Goal: Task Accomplishment & Management: Complete application form

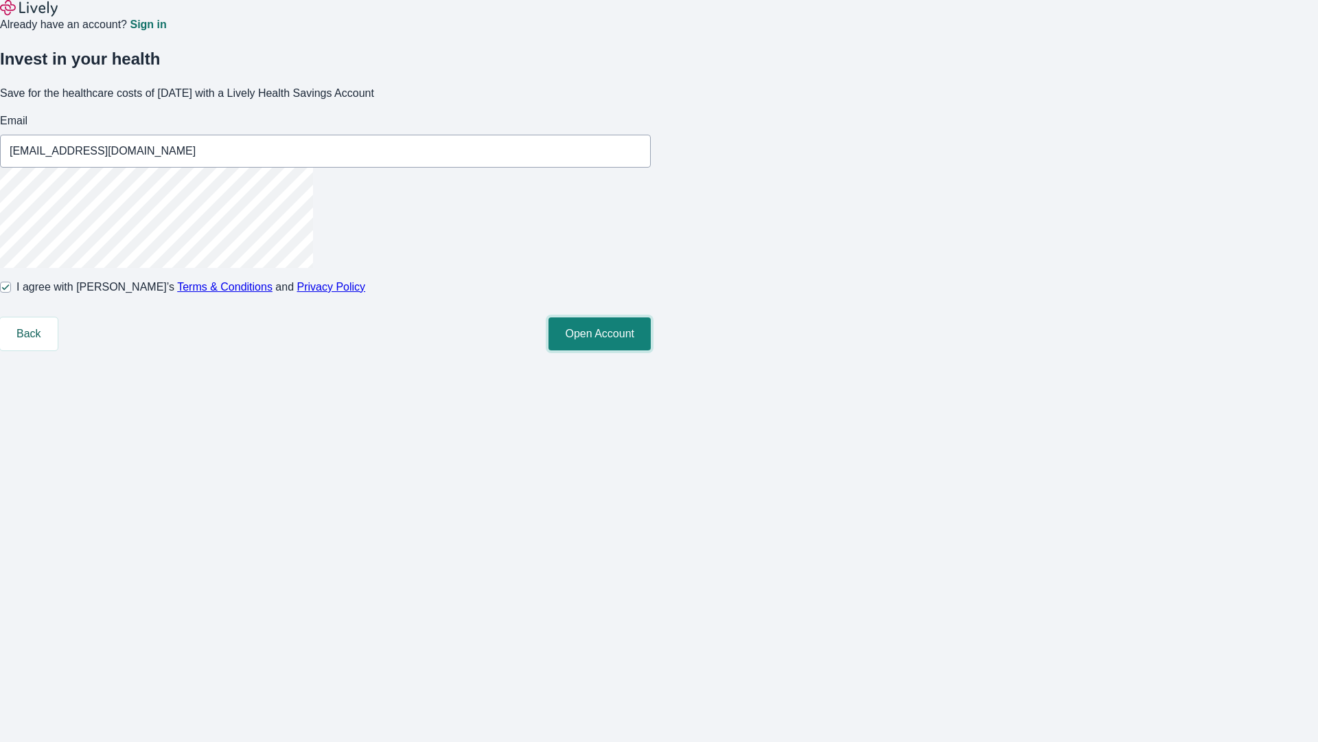
click at [651, 350] on button "Open Account" at bounding box center [600, 333] width 102 height 33
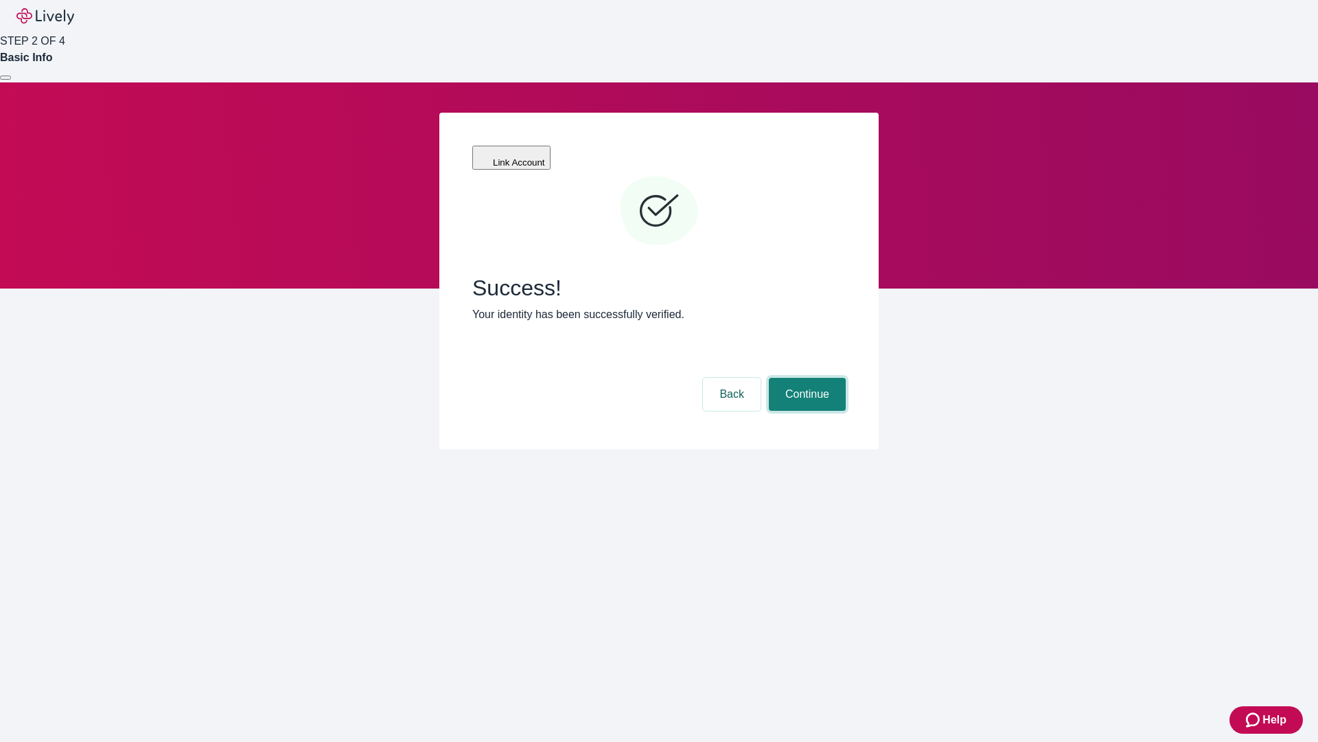
click at [805, 378] on button "Continue" at bounding box center [807, 394] width 77 height 33
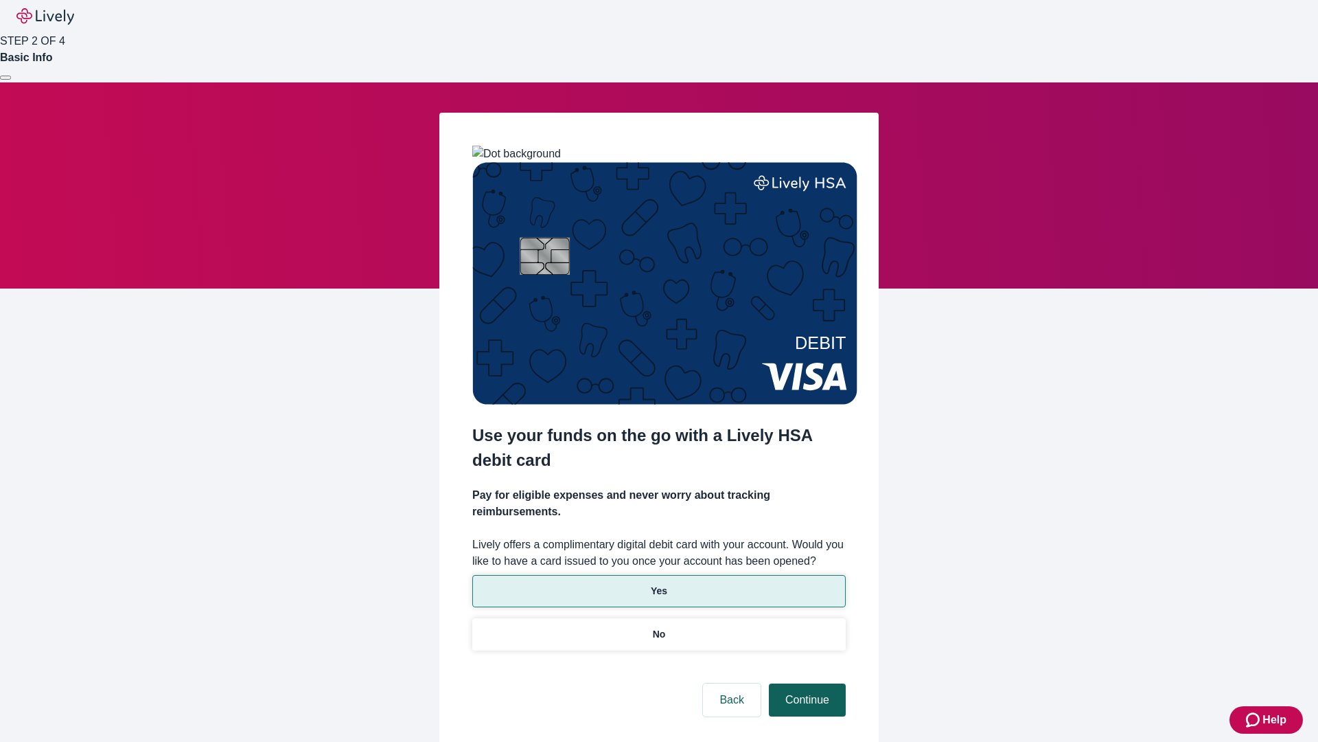
click at [659, 627] on p "No" at bounding box center [659, 634] width 13 height 14
click at [805, 683] on button "Continue" at bounding box center [807, 699] width 77 height 33
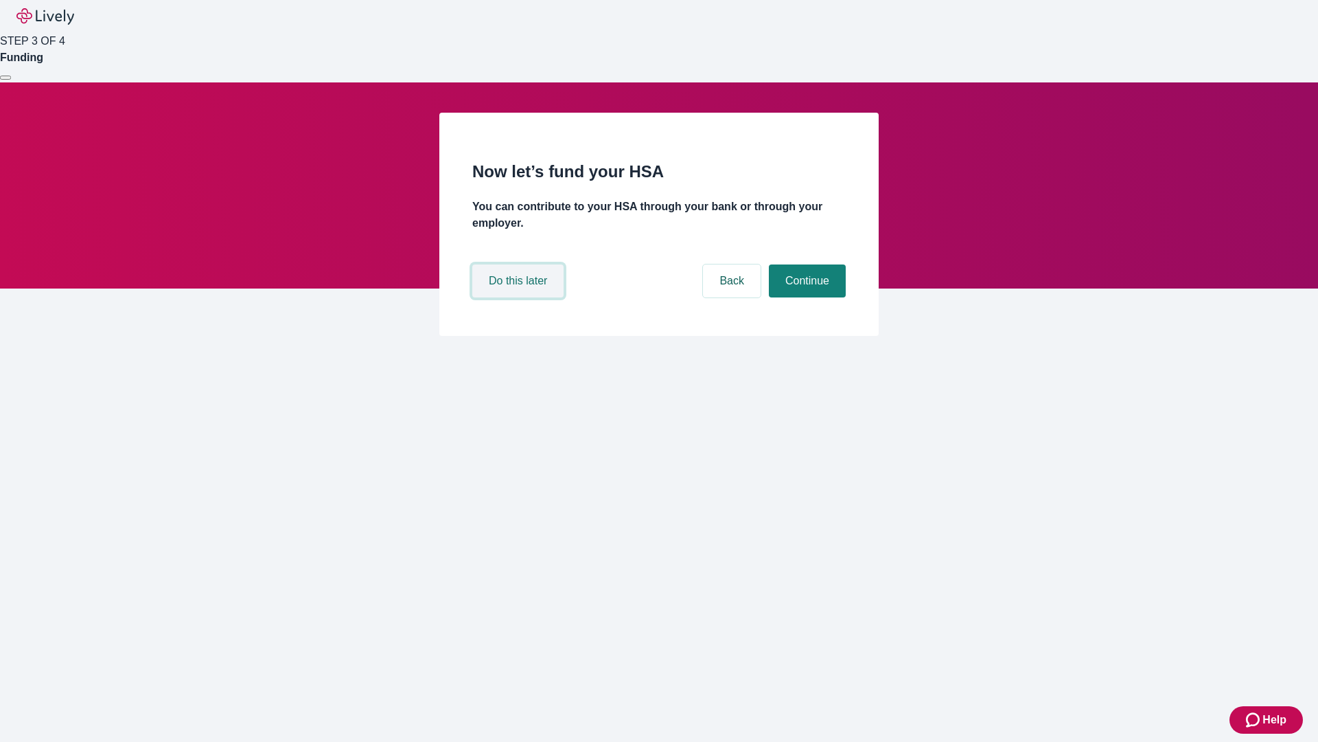
click at [520, 297] on button "Do this later" at bounding box center [517, 280] width 91 height 33
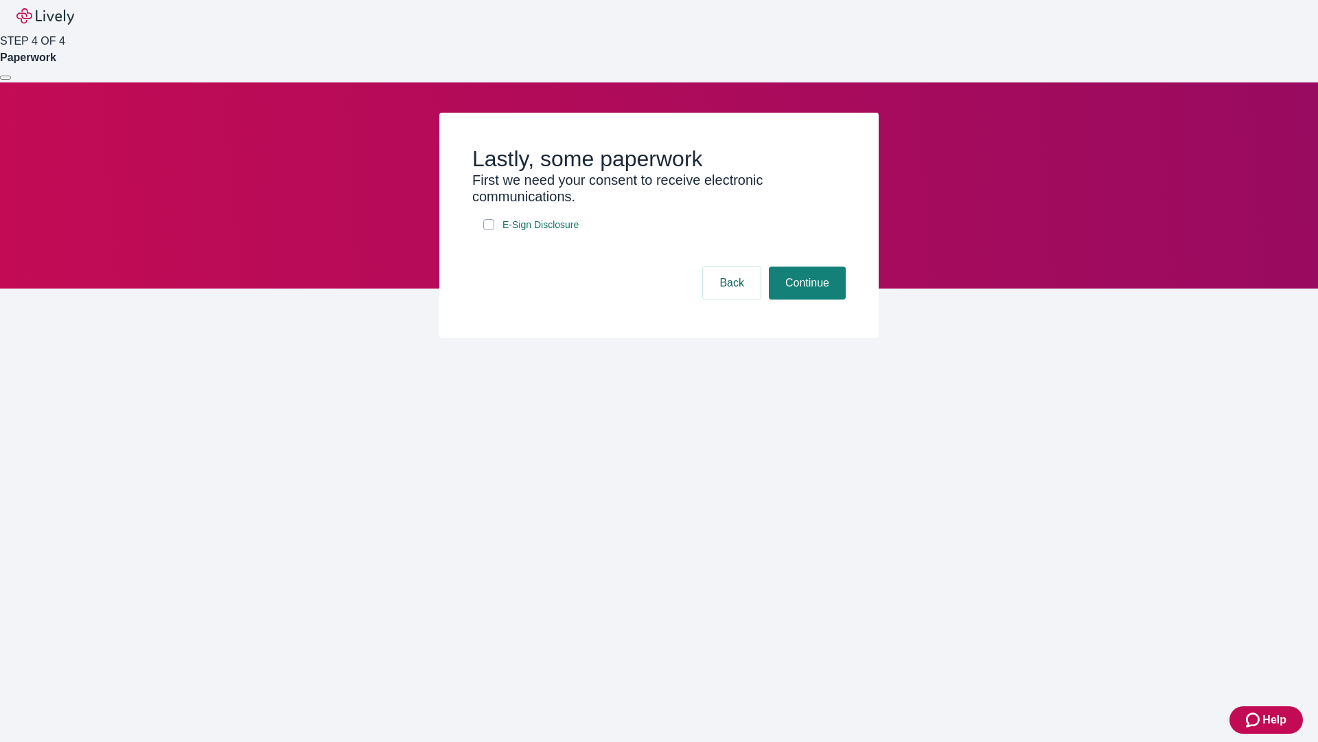
click at [489, 230] on input "E-Sign Disclosure" at bounding box center [488, 224] width 11 height 11
checkbox input "true"
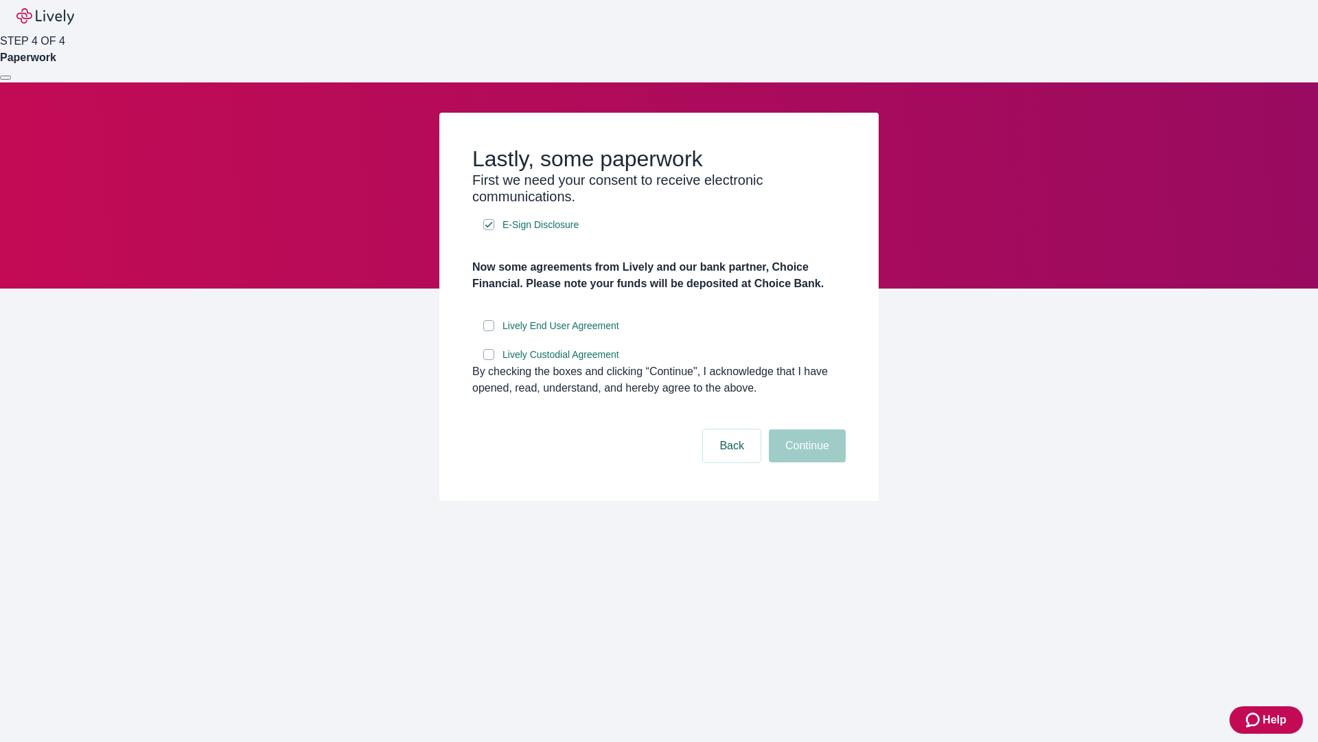
click at [489, 331] on input "Lively End User Agreement" at bounding box center [488, 325] width 11 height 11
checkbox input "true"
click at [489, 360] on input "Lively Custodial Agreement" at bounding box center [488, 354] width 11 height 11
checkbox input "true"
click at [805, 462] on button "Continue" at bounding box center [807, 445] width 77 height 33
